Goal: Contribute content

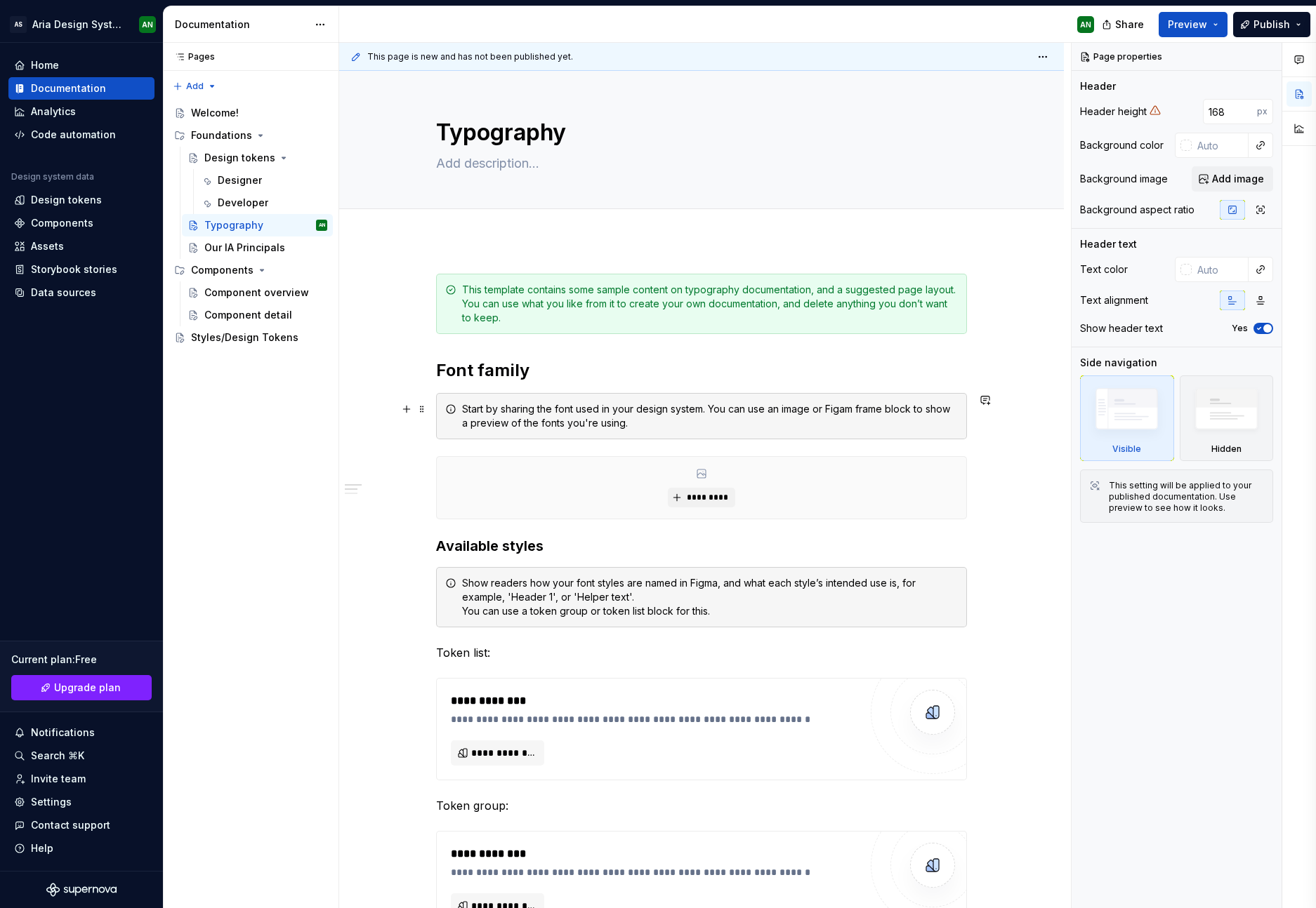
click at [840, 409] on div "Start by sharing the font used in your design system. You can use an image or F…" at bounding box center [710, 416] width 496 height 28
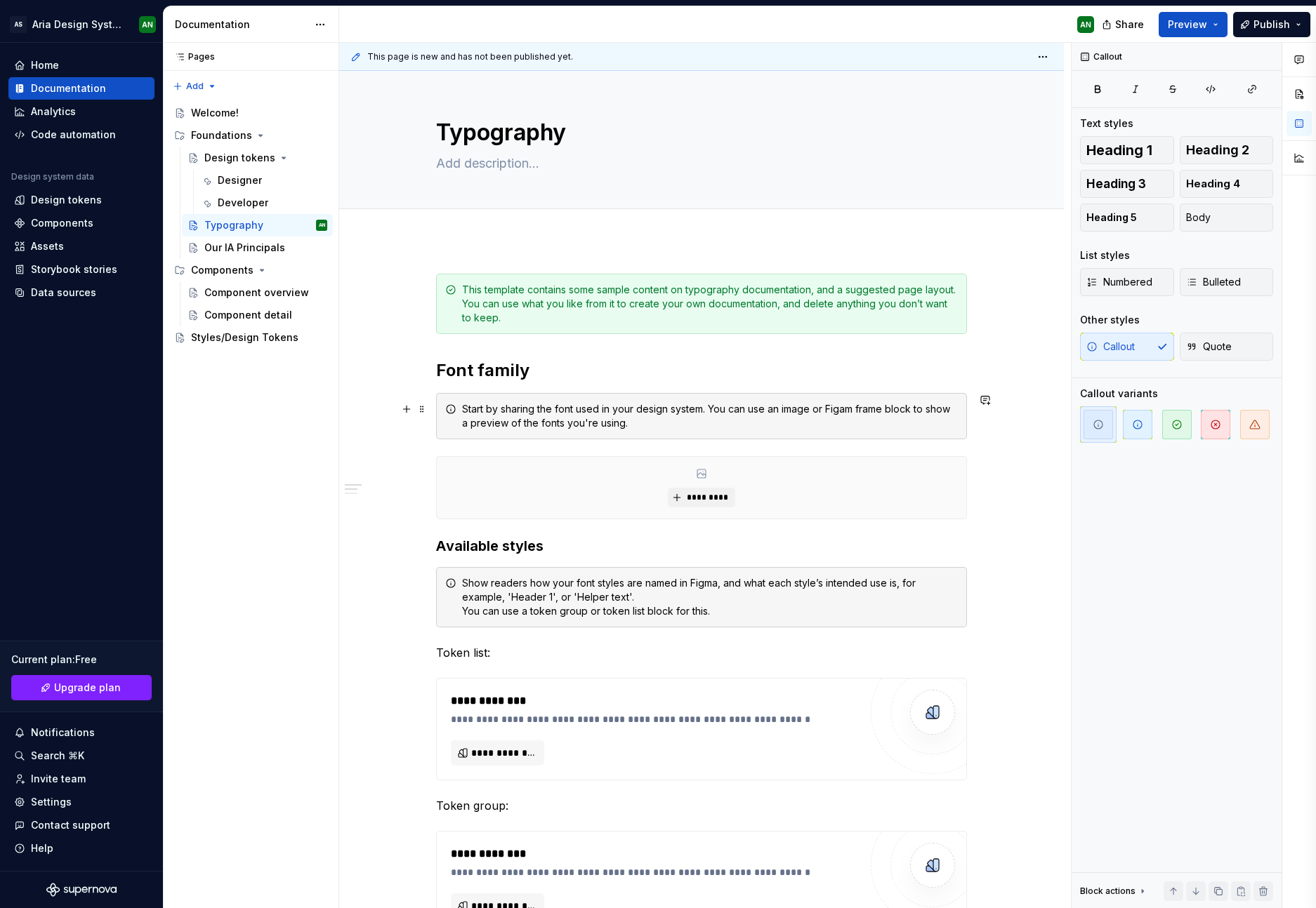
click at [840, 409] on div "Start by sharing the font used in your design system. You can use an image or F…" at bounding box center [710, 416] width 496 height 28
click at [841, 410] on div "Start by sharing the font used in your design system. You can use an image or F…" at bounding box center [710, 416] width 496 height 28
copy div "Figam"
type textarea "*"
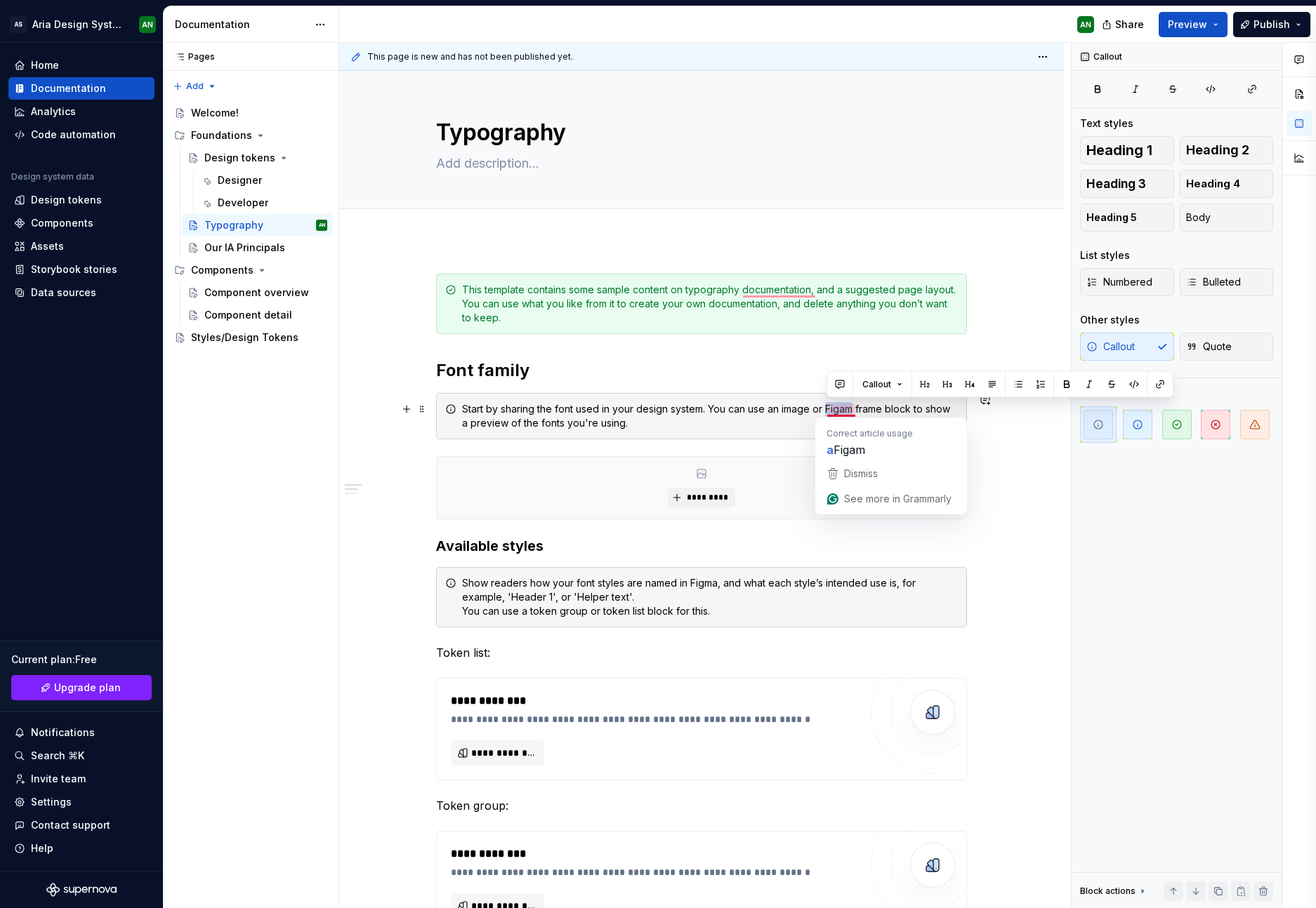
click at [839, 411] on div "Start by sharing the font used in your design system. You can use an image or F…" at bounding box center [710, 416] width 496 height 28
click at [850, 408] on div "Start by sharing the font used in your design system. You can use an image or F…" at bounding box center [710, 416] width 496 height 28
click at [994, 459] on button "button" at bounding box center [985, 463] width 20 height 20
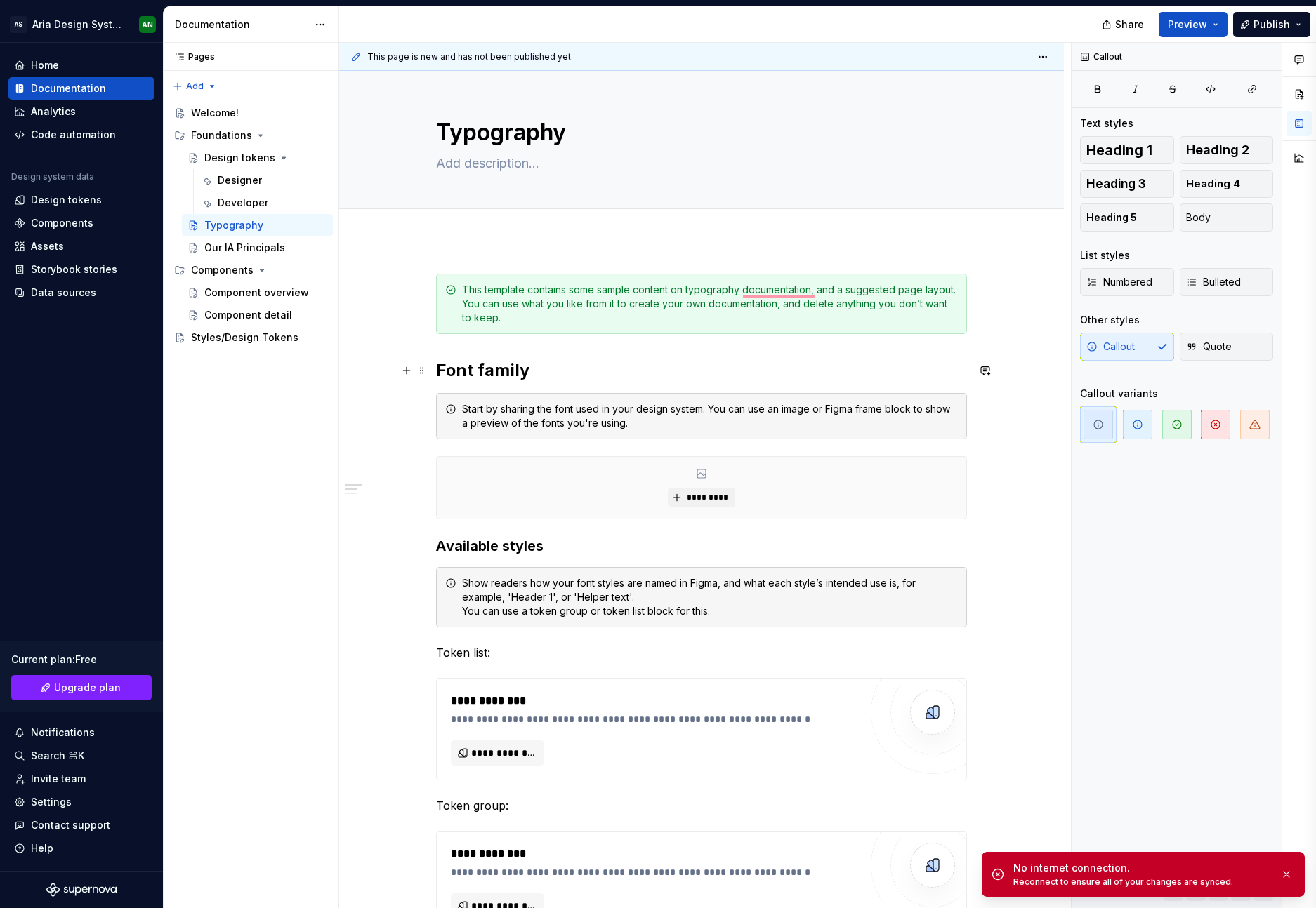
type textarea "*"
